Goal: Transaction & Acquisition: Purchase product/service

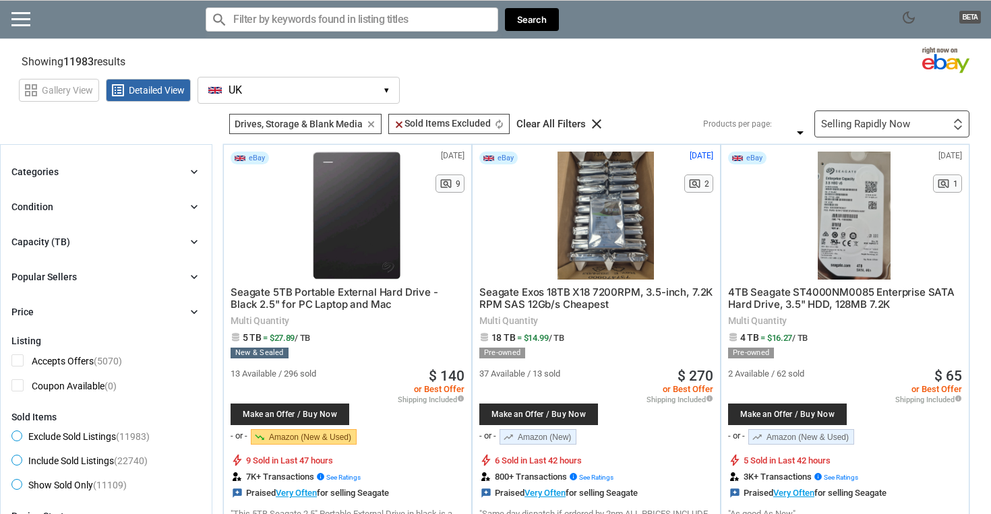
click at [302, 28] on input "Search for models" at bounding box center [352, 19] width 293 height 24
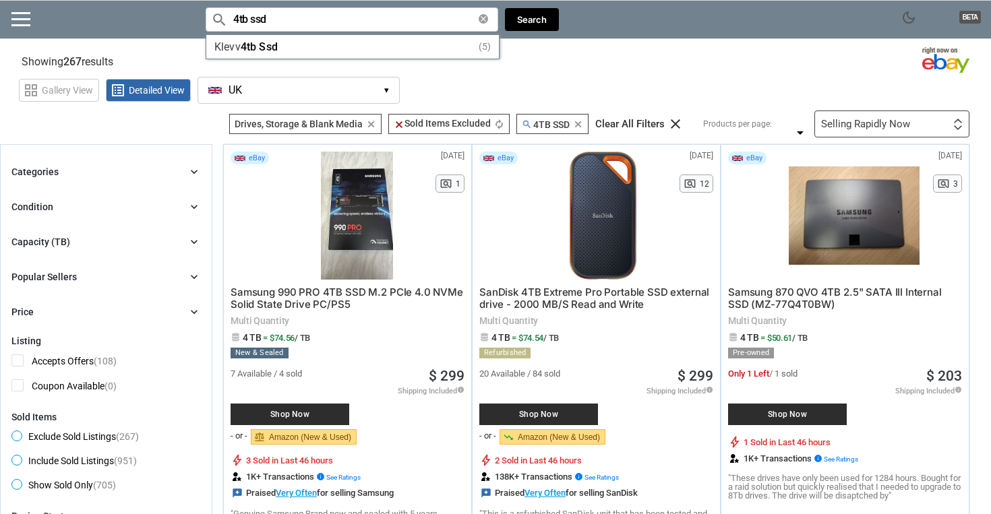
type input "4tb ssd"
click at [292, 437] on link "balance Amazon (New & Used)" at bounding box center [304, 438] width 106 height 16
click at [281, 415] on span "Shop Now" at bounding box center [289, 415] width 105 height 8
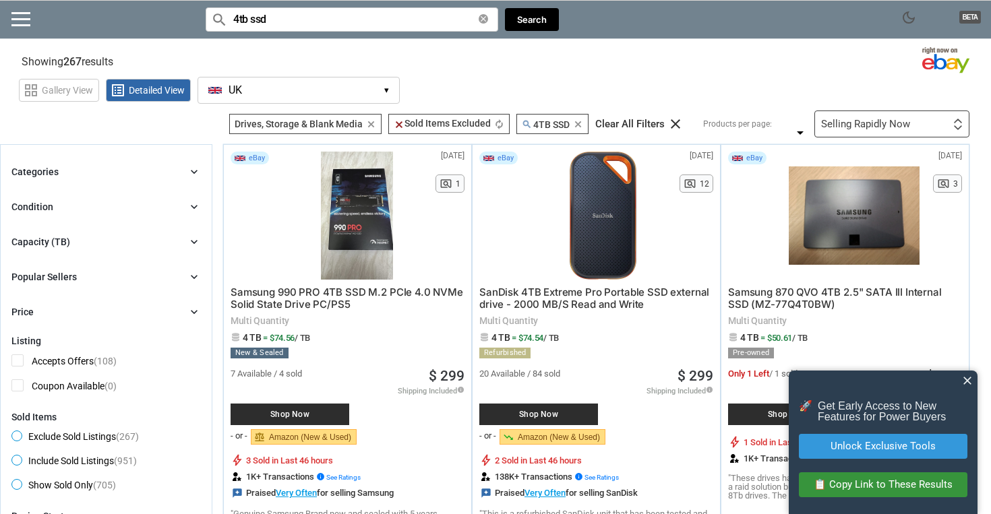
click at [968, 383] on span "close" at bounding box center [967, 380] width 13 height 13
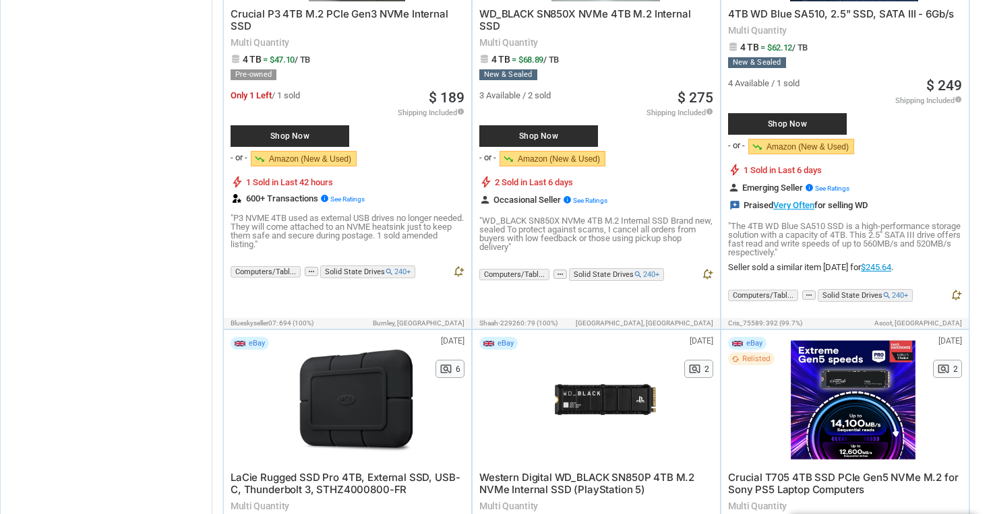
scroll to position [477, 0]
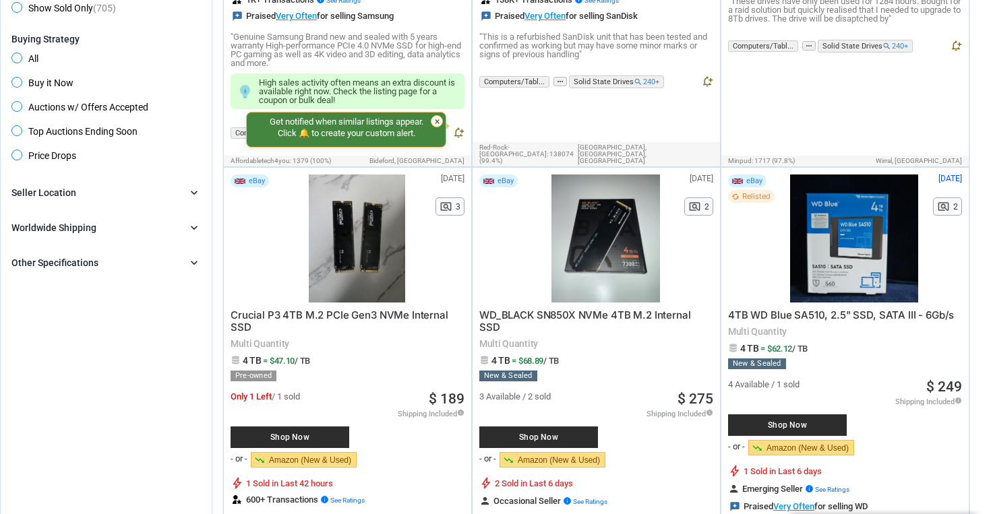
click at [371, 233] on div at bounding box center [356, 239] width 131 height 128
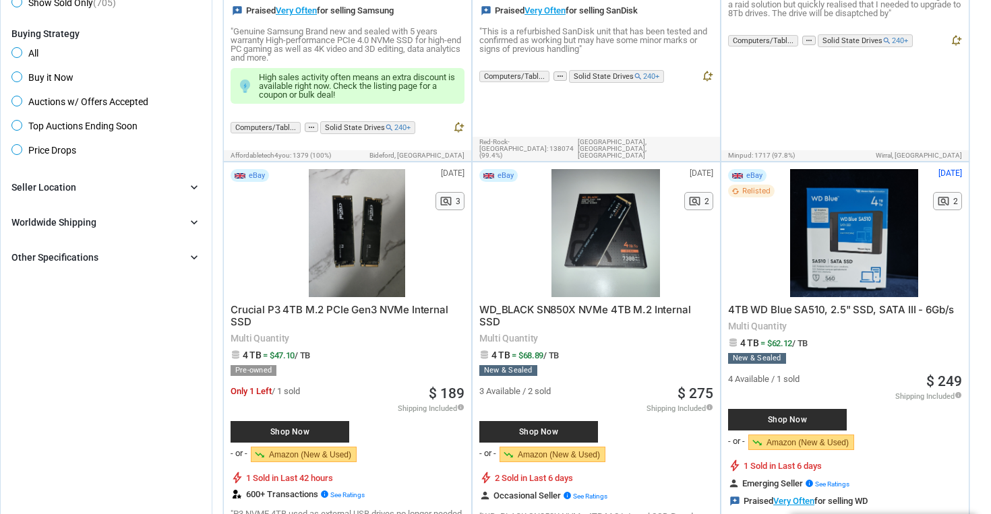
scroll to position [0, 0]
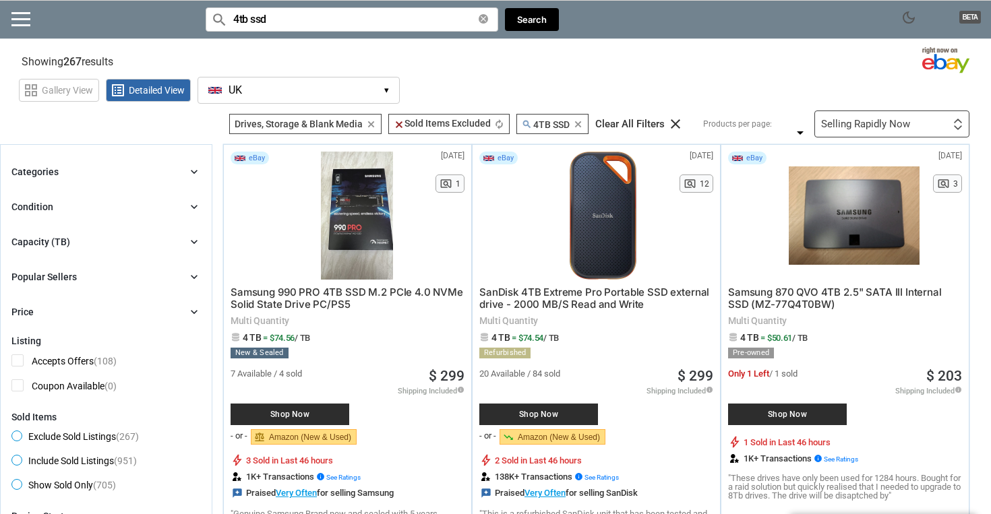
click at [242, 84] on span "UK" at bounding box center [235, 90] width 13 height 12
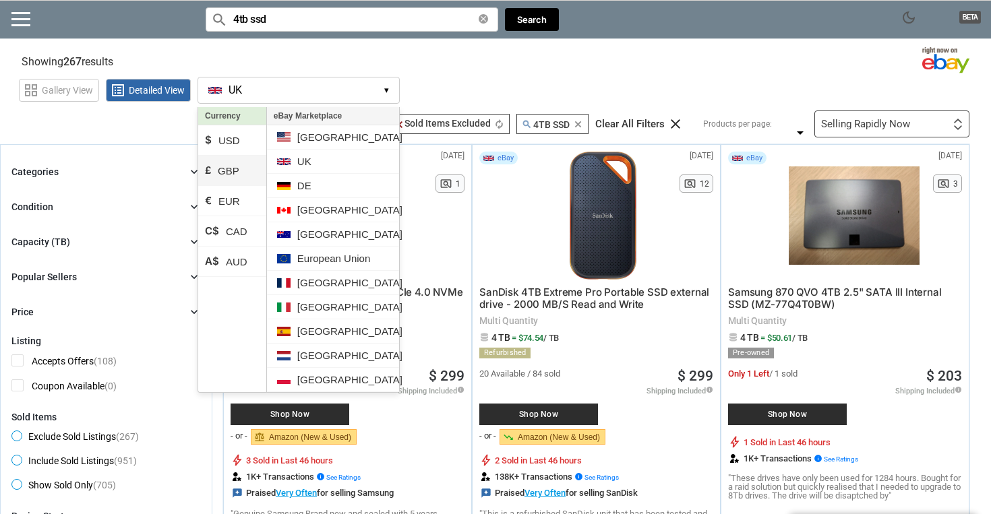
click at [220, 169] on li "£ GBP" at bounding box center [232, 171] width 68 height 30
click at [482, 75] on div "grid_view Gallery View list_alt Detailed View [GEOGRAPHIC_DATA] [GEOGRAPHIC_DAT…" at bounding box center [505, 88] width 972 height 31
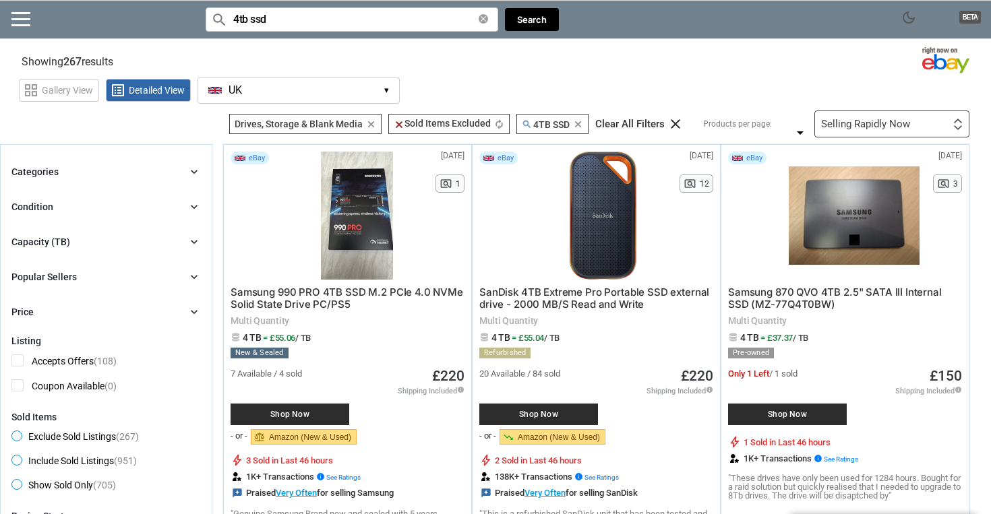
click at [866, 129] on div "Selling Rapidly Now" at bounding box center [865, 124] width 89 height 10
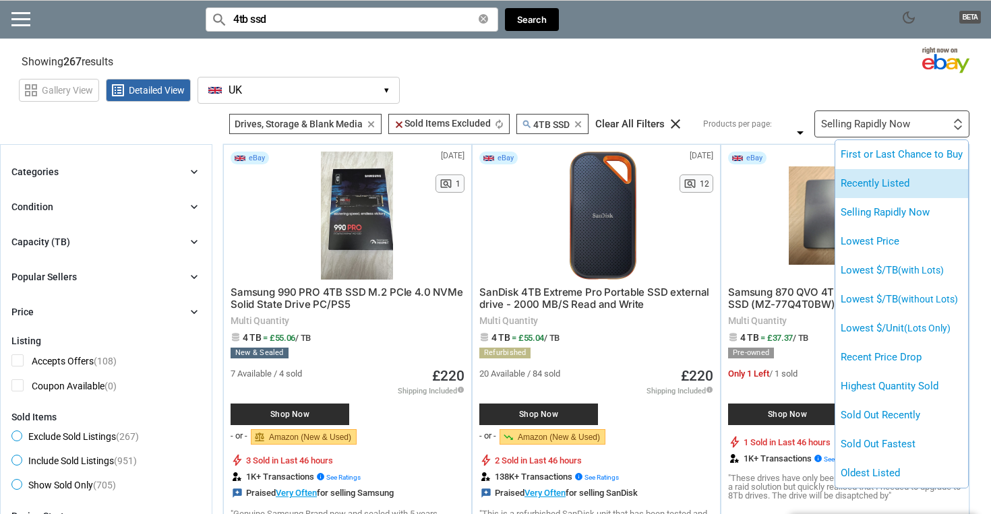
click at [862, 188] on li "Recently Listed" at bounding box center [901, 183] width 133 height 29
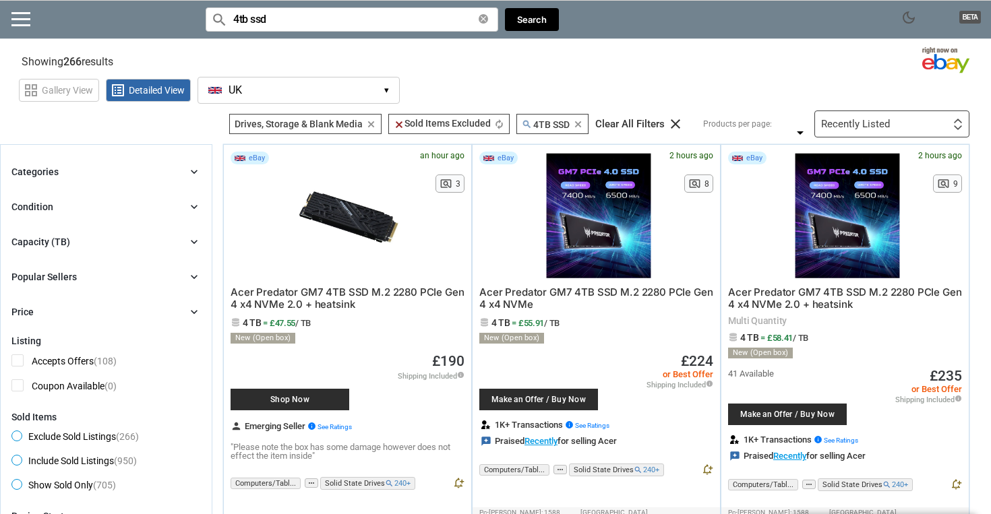
click at [872, 117] on div "Recently Listed First or Last Chance to Buy Recently Listed Selling Rapidly Now…" at bounding box center [892, 124] width 155 height 27
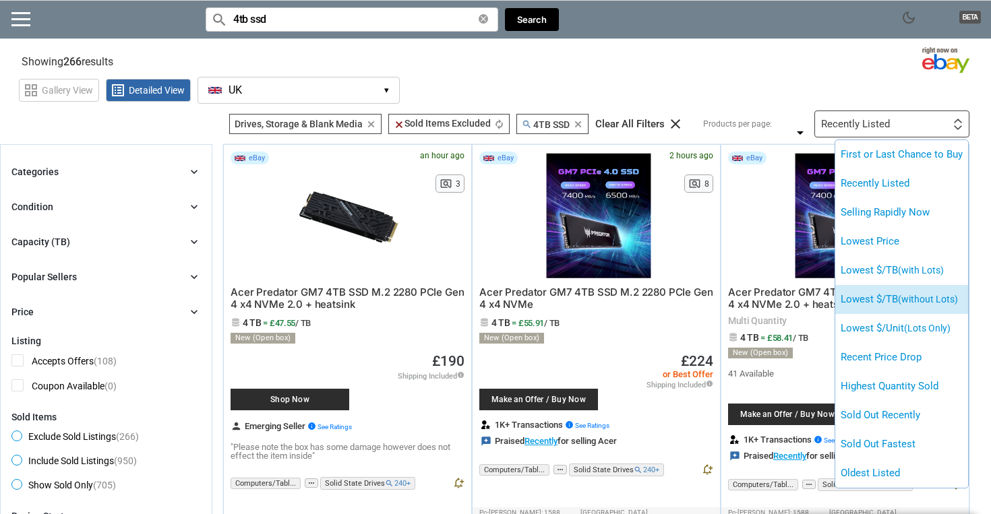
click at [881, 303] on li "Lowest $/TB (without Lots)" at bounding box center [901, 299] width 133 height 29
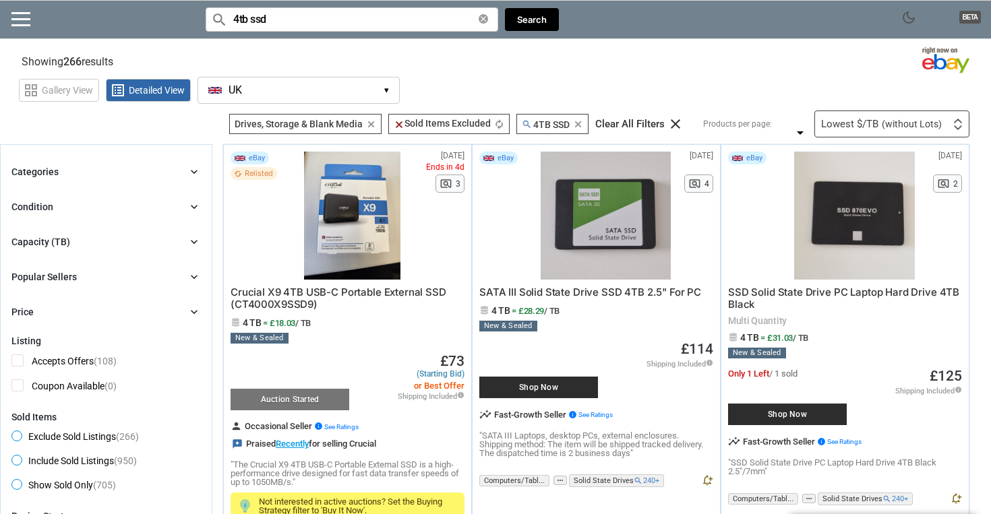
click at [359, 198] on div at bounding box center [351, 216] width 121 height 128
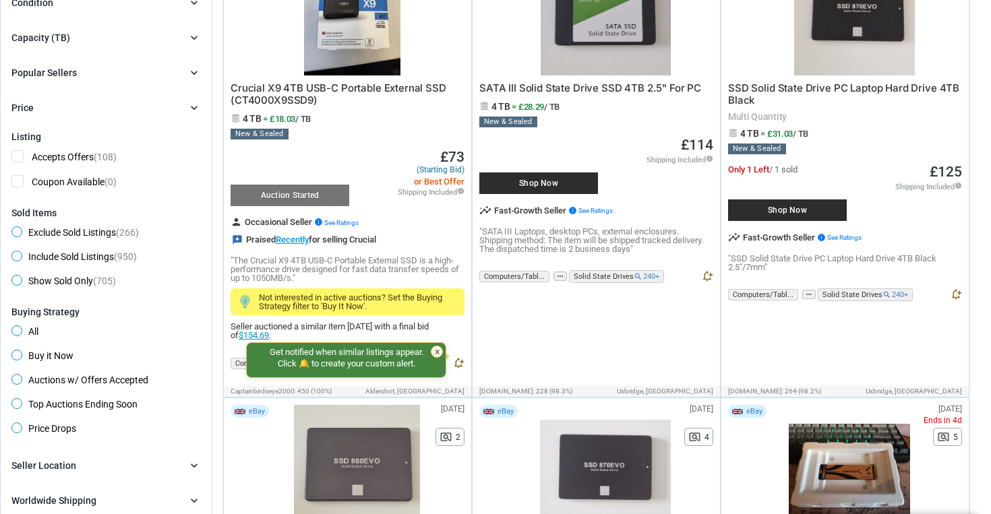
scroll to position [312, 0]
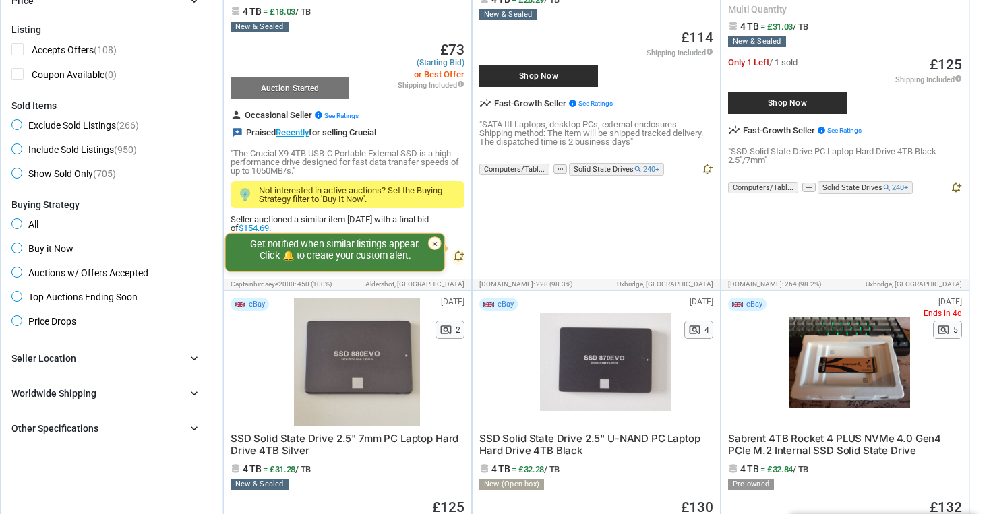
click at [360, 251] on div "Get notified when similar listings appear. Click 🔔 to create your custom alert.…" at bounding box center [335, 252] width 220 height 39
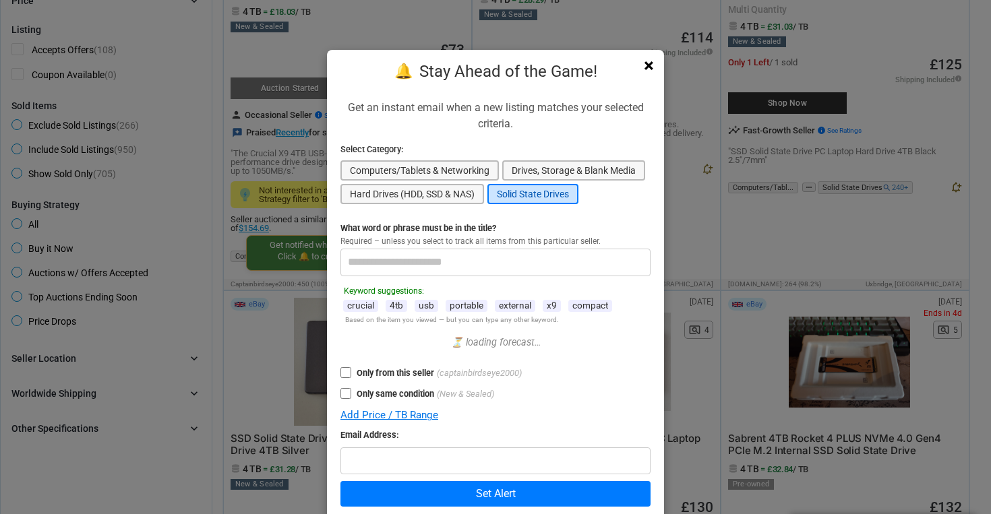
click at [651, 70] on span "×" at bounding box center [649, 66] width 10 height 19
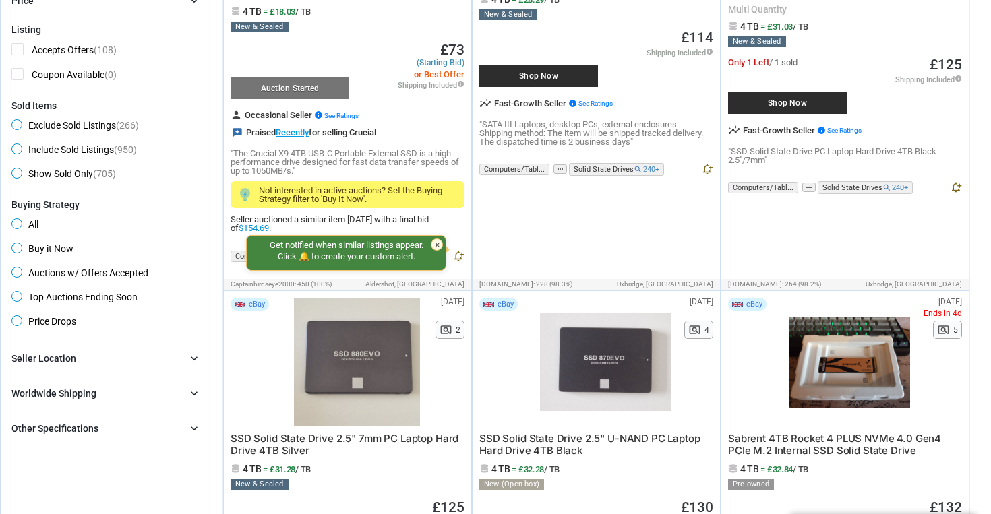
scroll to position [436, 0]
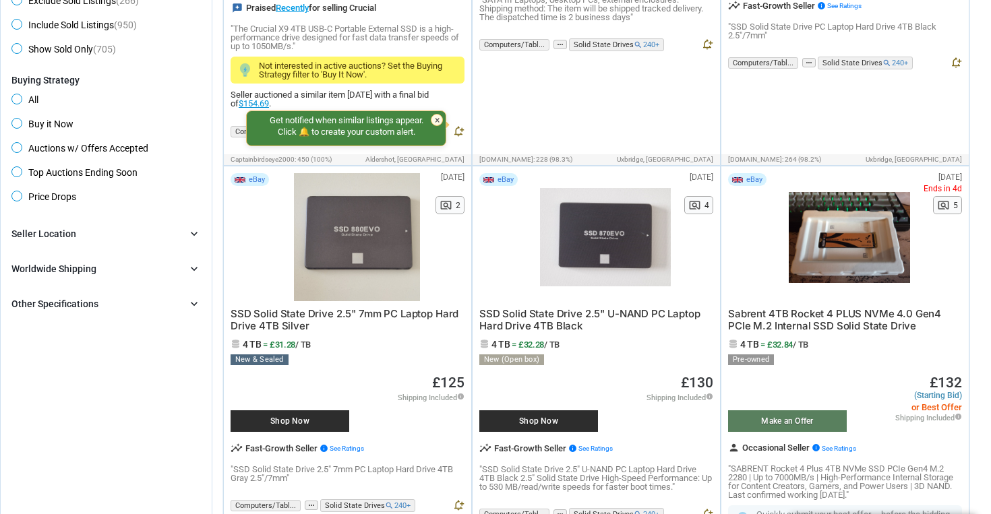
click at [818, 323] on span "Sabrent 4TB Rocket 4 PLUS NVMe 4.0 Gen4 PCIe M.2 Internal SSD Solid State Drive" at bounding box center [834, 319] width 213 height 25
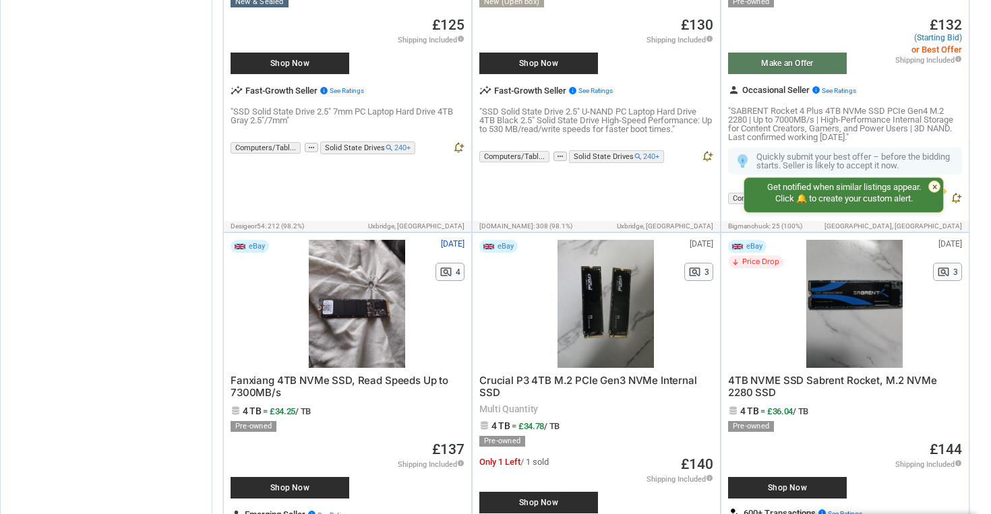
scroll to position [797, 0]
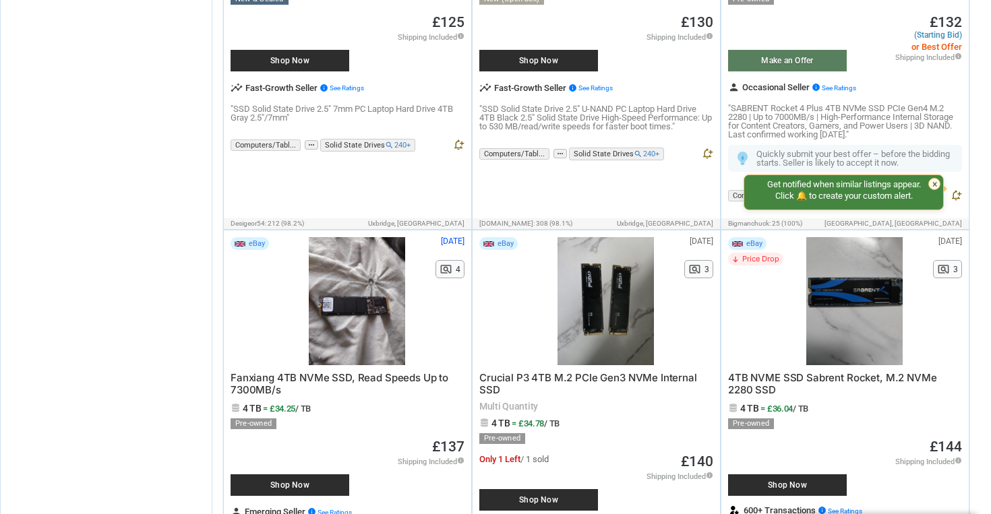
click at [848, 378] on span "4TB NVME SSD Sabrent Rocket, M.2 NVMe 2280 SSD" at bounding box center [832, 384] width 208 height 25
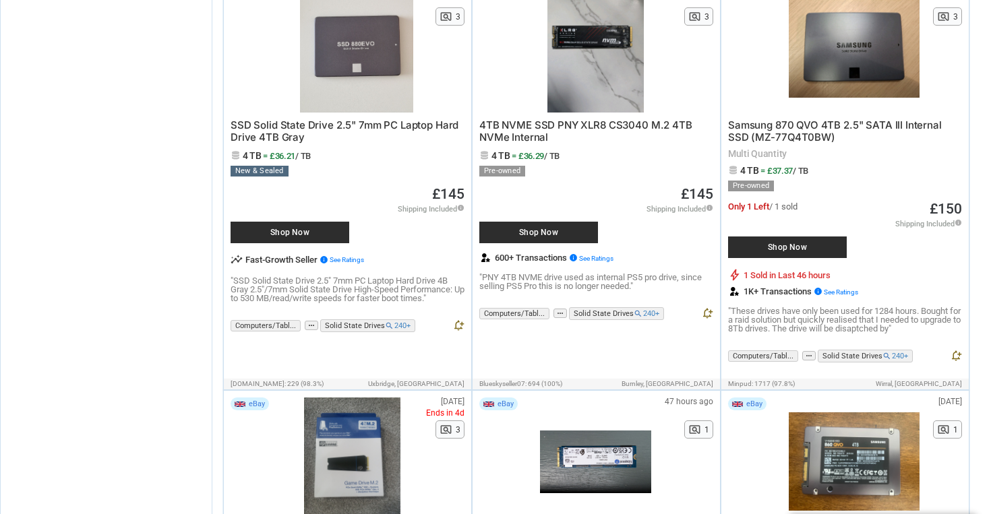
scroll to position [1628, 0]
